Goal: Task Accomplishment & Management: Complete application form

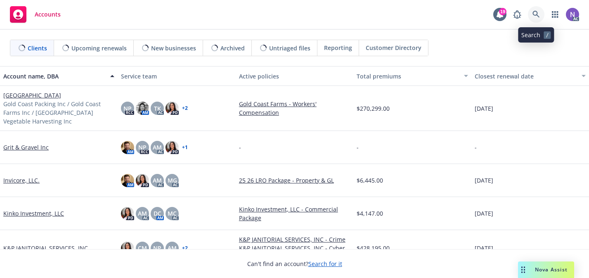
click at [539, 15] on icon at bounding box center [536, 14] width 7 height 7
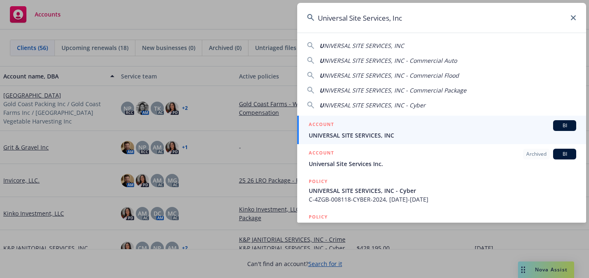
type input "Universal Site Services, Inc"
click at [412, 124] on div "ACCOUNT BI" at bounding box center [443, 125] width 268 height 11
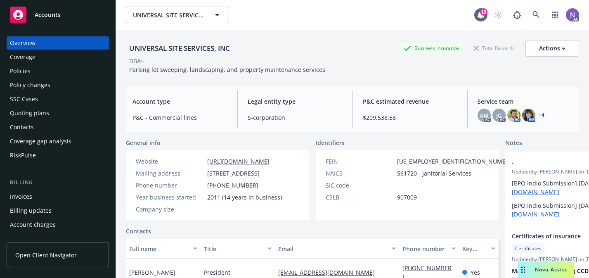
click at [61, 81] on div "Policy changes" at bounding box center [58, 84] width 96 height 13
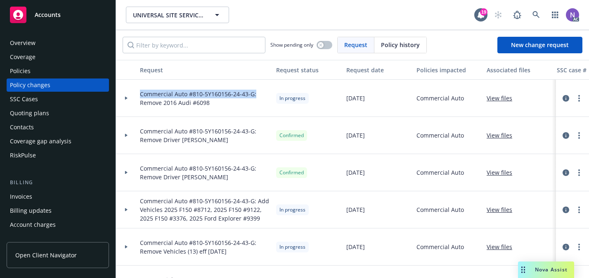
drag, startPoint x: 256, startPoint y: 93, endPoint x: 139, endPoint y: 79, distance: 118.1
click at [139, 79] on div "Request Request status Request date Policies impacted Associated files SSC case…" at bounding box center [352, 169] width 473 height 218
copy span "Commercial Auto #810-5Y160156-24-43-G:"
click at [542, 47] on span "New change request" at bounding box center [540, 45] width 58 height 8
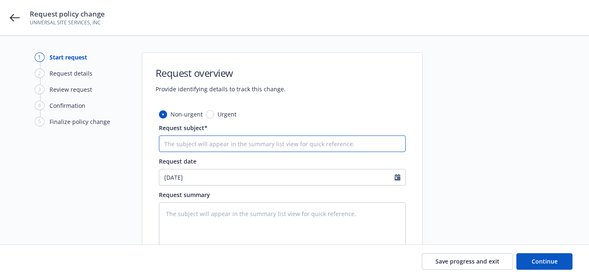
click at [332, 145] on input "Request subject*" at bounding box center [282, 143] width 247 height 17
paste input "Commercial Auto #810-5Y160156-24-43-G:"
type textarea "x"
type input "Commercial Auto #810-5Y160156-24-43-G:"
type textarea "x"
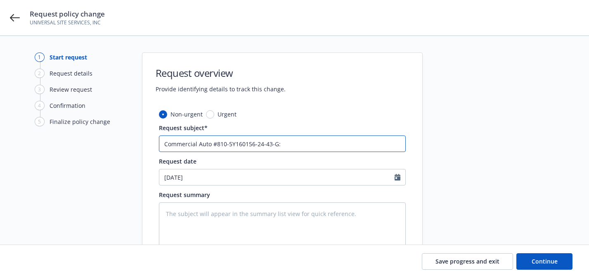
type input "Commercial Auto #810-5Y160156-24-43-G:"
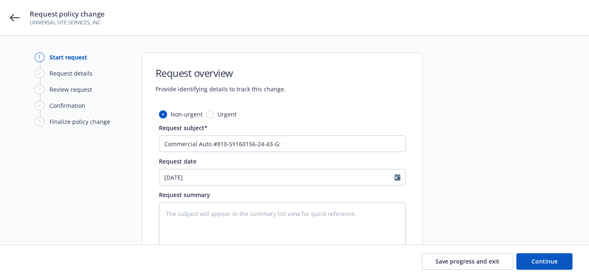
type textarea "x"
